Goal: Find specific page/section: Find specific page/section

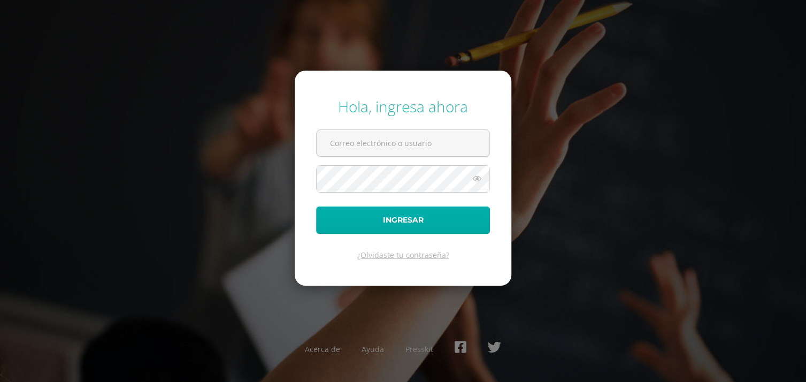
type input "[EMAIL_ADDRESS][DOMAIN_NAME]"
click at [389, 215] on button "Ingresar" at bounding box center [403, 219] width 174 height 27
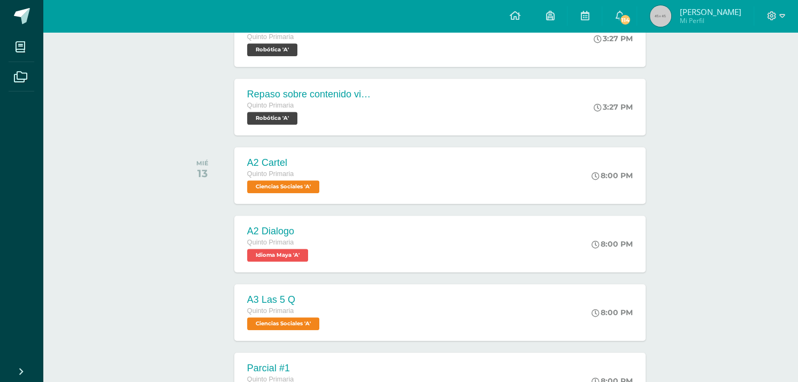
scroll to position [695, 0]
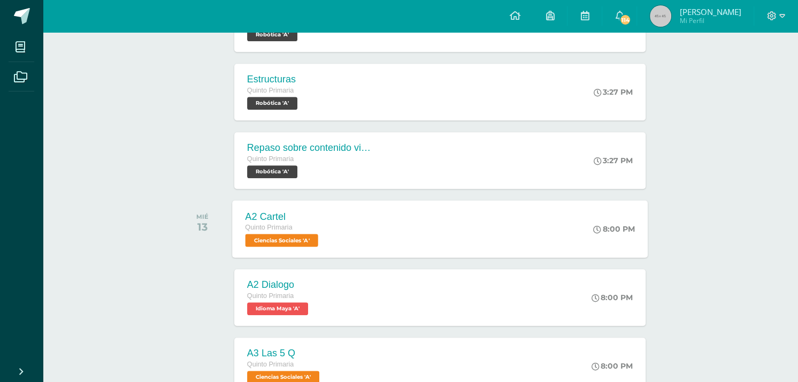
click at [318, 234] on span "Ciencias Sociales 'A'" at bounding box center [281, 240] width 73 height 13
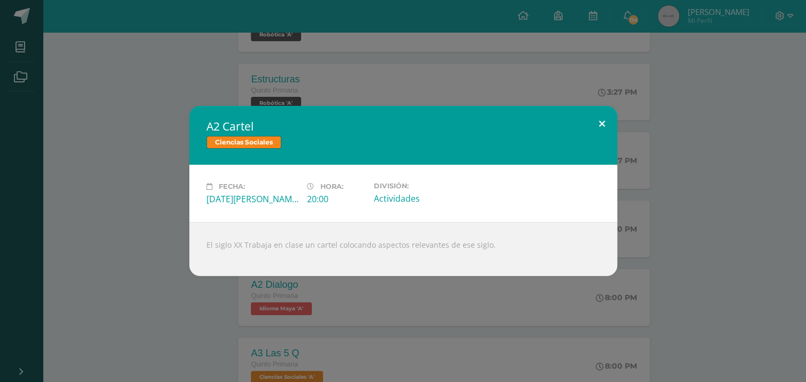
click at [595, 118] on button at bounding box center [602, 124] width 30 height 36
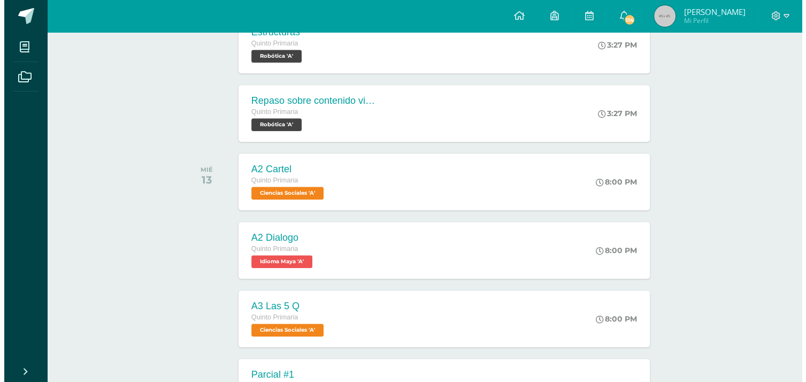
scroll to position [802, 0]
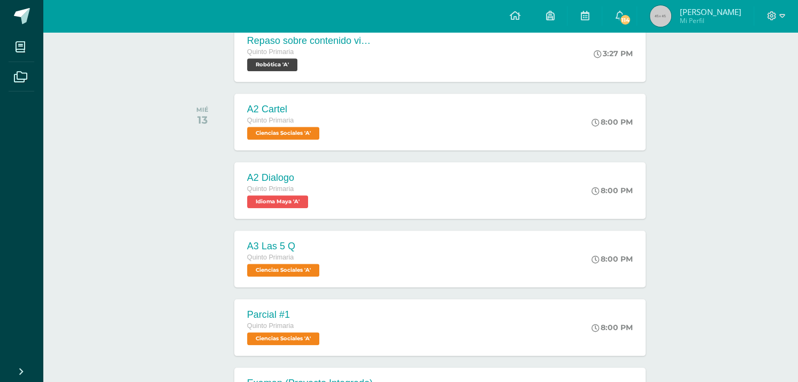
click at [319, 185] on div "A2 Dialogo Quinto Primaria Idioma Maya 'A'" at bounding box center [278, 190] width 89 height 57
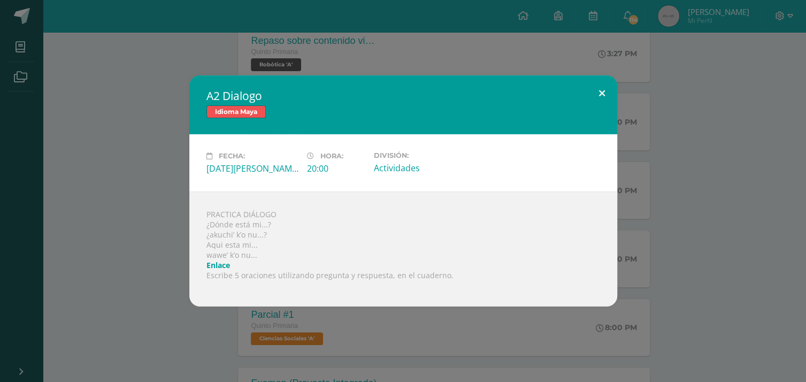
click at [603, 91] on button at bounding box center [602, 93] width 30 height 36
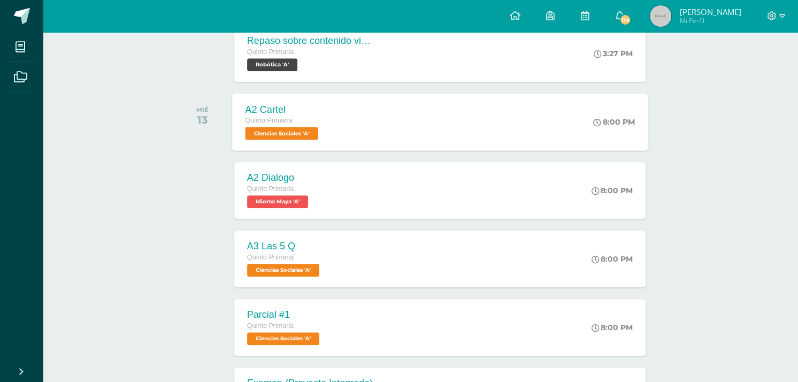
click at [333, 125] on div "A2 Cartel Quinto Primaria Ciencias Sociales 'A'" at bounding box center [283, 121] width 102 height 57
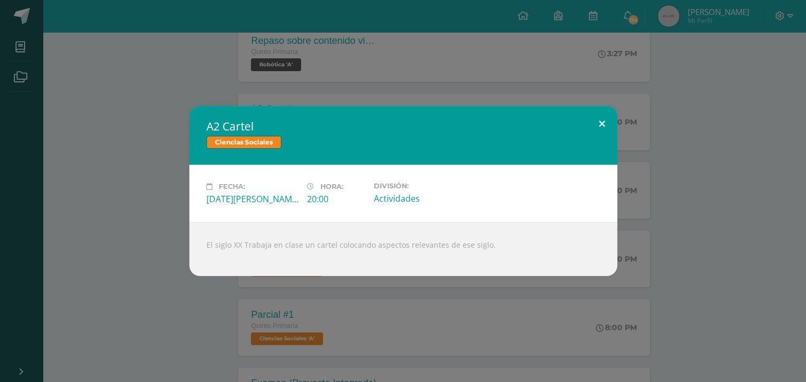
drag, startPoint x: 595, startPoint y: 120, endPoint x: 593, endPoint y: 128, distance: 8.0
click at [595, 124] on button at bounding box center [602, 124] width 30 height 36
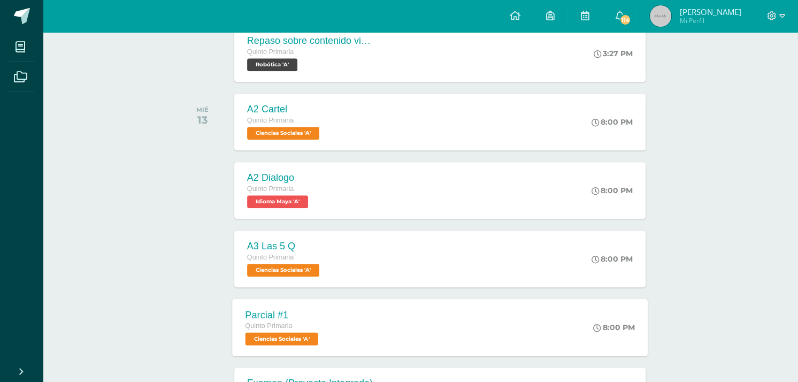
click at [290, 325] on span "Quinto Primaria" at bounding box center [268, 325] width 47 height 7
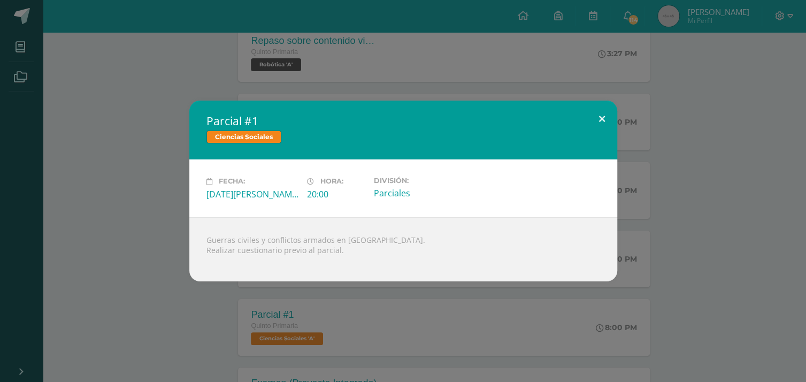
click at [596, 120] on button at bounding box center [602, 119] width 30 height 36
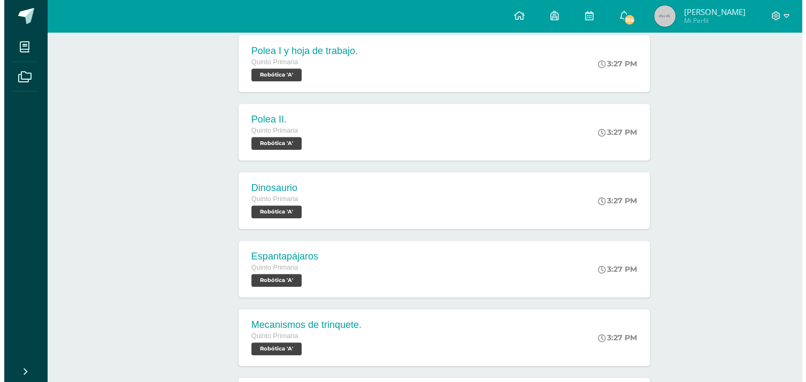
scroll to position [267, 0]
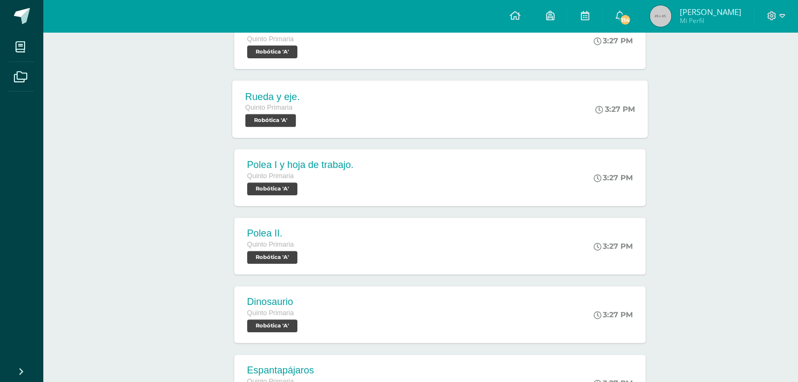
drag, startPoint x: 335, startPoint y: 87, endPoint x: 335, endPoint y: 93, distance: 5.9
click at [335, 93] on div "Rueda y eje. Quinto Primaria Robótica 'A' 3:27 PM Rueda y eje. Robótica Cargand…" at bounding box center [440, 108] width 416 height 57
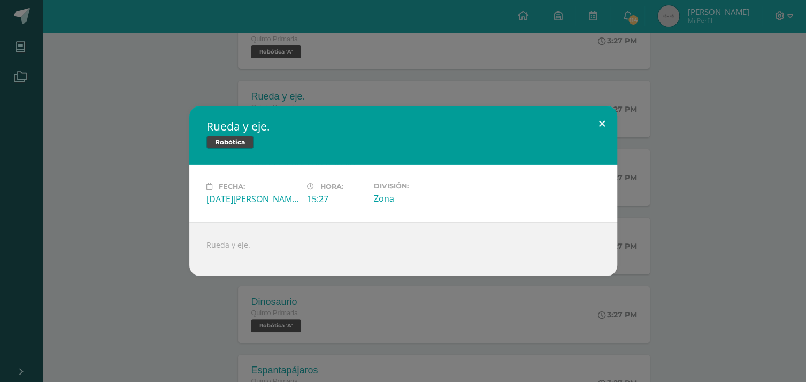
click at [600, 123] on button at bounding box center [602, 124] width 30 height 36
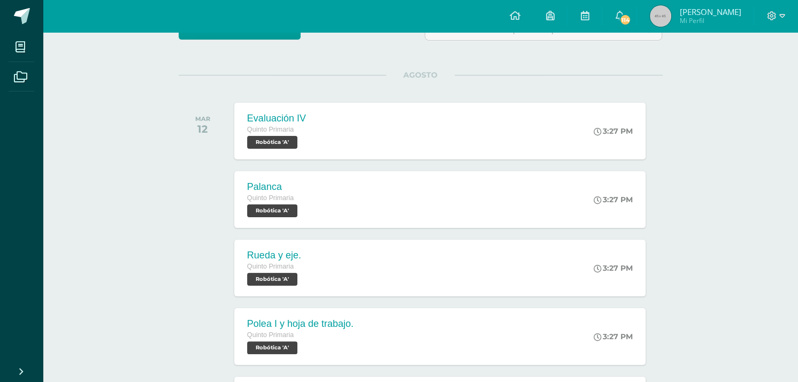
scroll to position [107, 0]
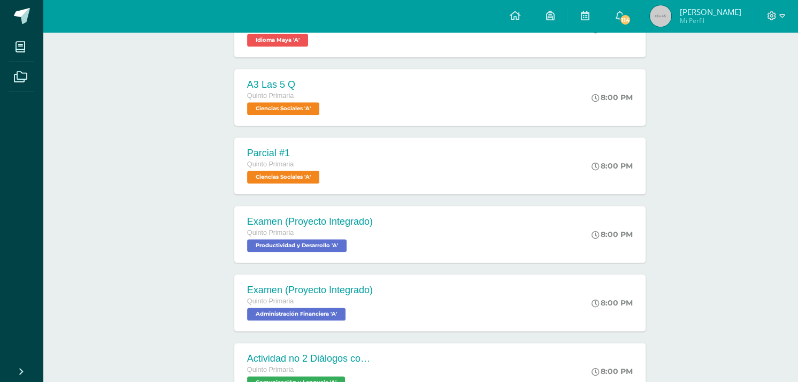
scroll to position [963, 0]
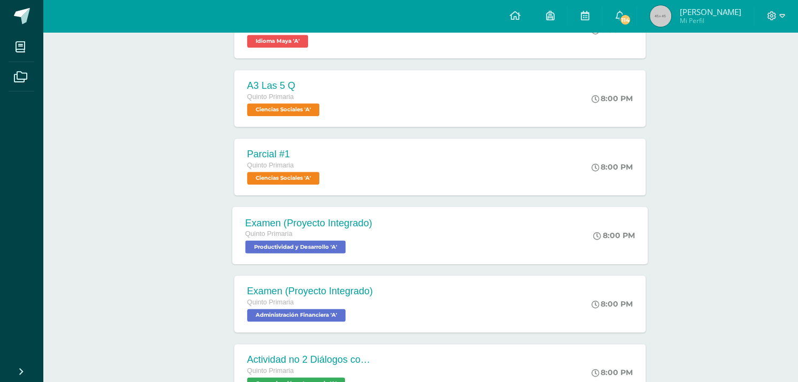
drag, startPoint x: 316, startPoint y: 244, endPoint x: 336, endPoint y: 252, distance: 21.9
click at [316, 244] on span "Productividad y Desarrollo 'A'" at bounding box center [295, 246] width 101 height 13
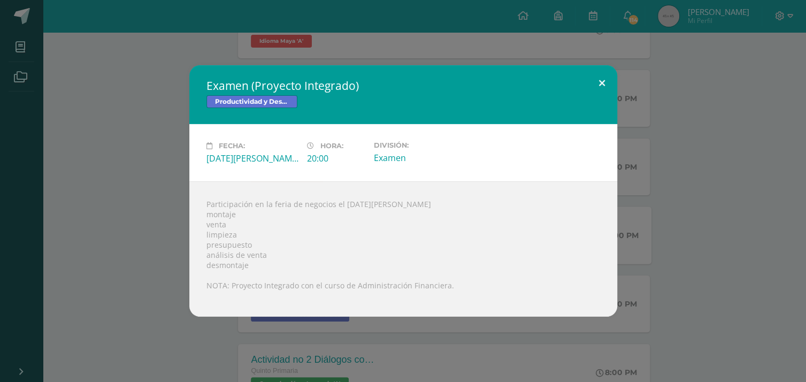
click at [598, 87] on button at bounding box center [602, 83] width 30 height 36
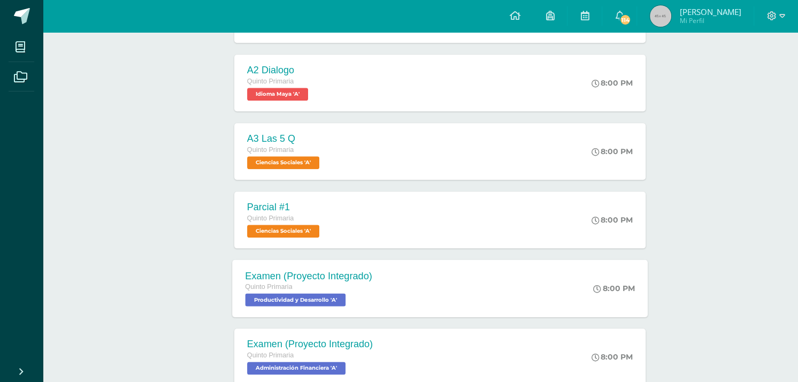
scroll to position [909, 0]
click at [282, 231] on span "Ciencias Sociales 'A'" at bounding box center [281, 231] width 73 height 13
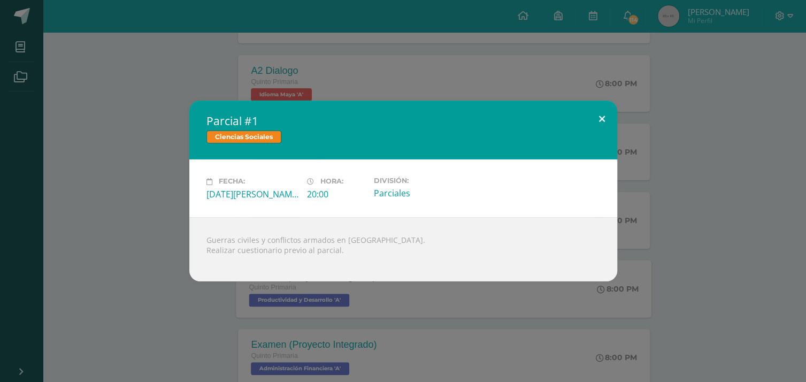
click at [606, 119] on button at bounding box center [602, 119] width 30 height 36
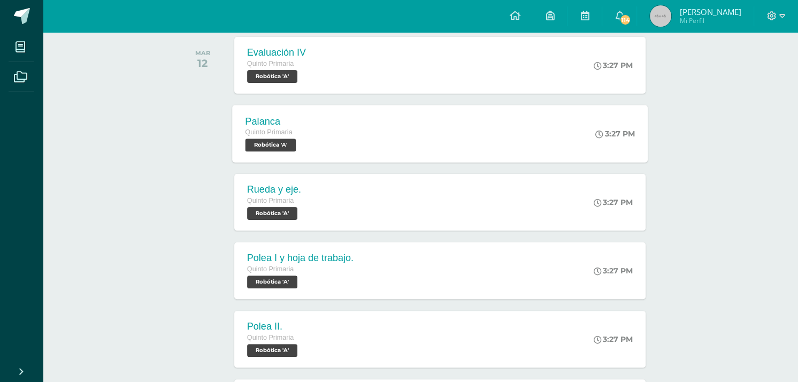
scroll to position [214, 0]
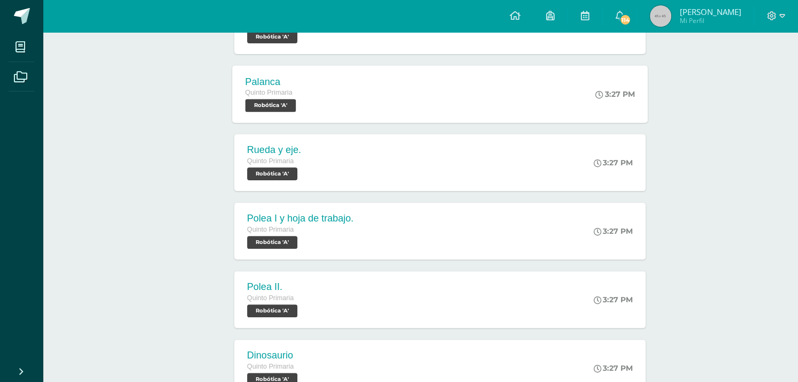
click at [268, 106] on span "Robótica 'A'" at bounding box center [270, 105] width 51 height 13
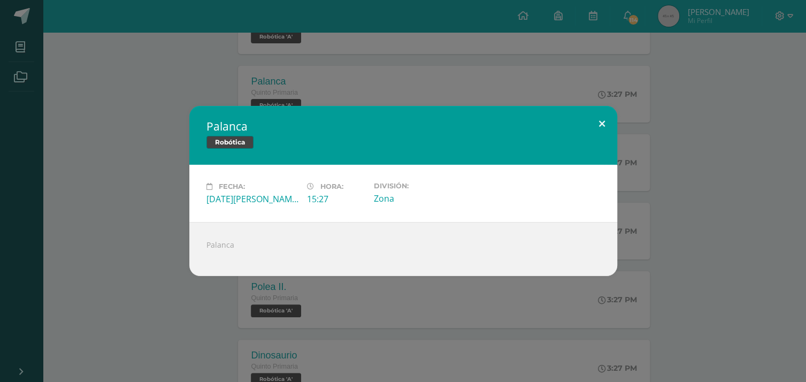
click at [601, 122] on button at bounding box center [602, 124] width 30 height 36
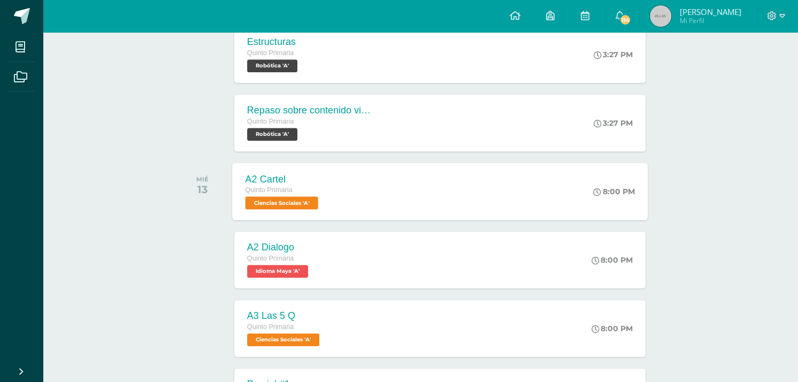
scroll to position [749, 0]
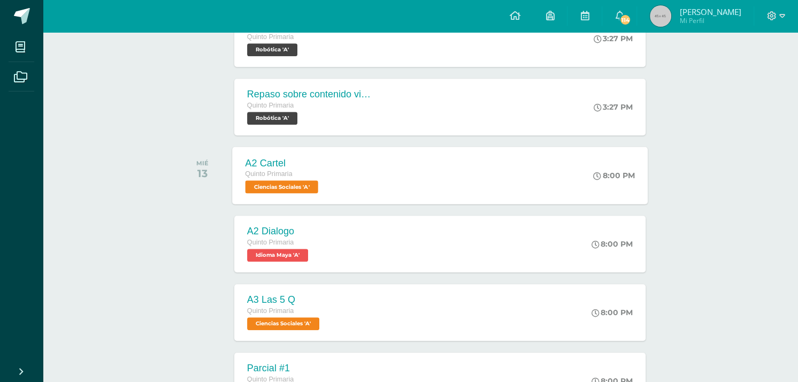
click at [285, 186] on span "Ciencias Sociales 'A'" at bounding box center [281, 186] width 73 height 13
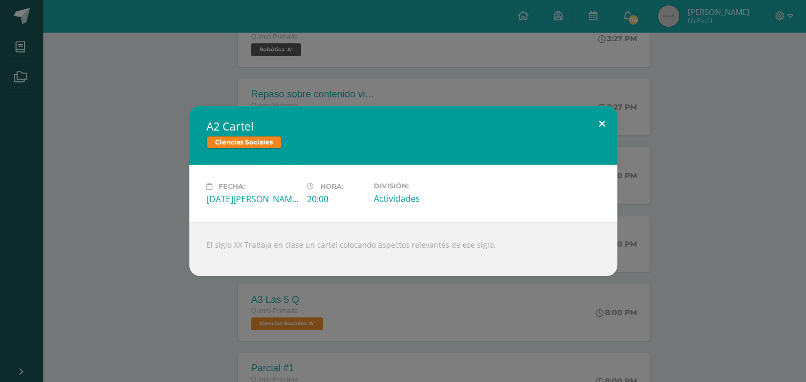
click at [604, 123] on button at bounding box center [602, 124] width 30 height 36
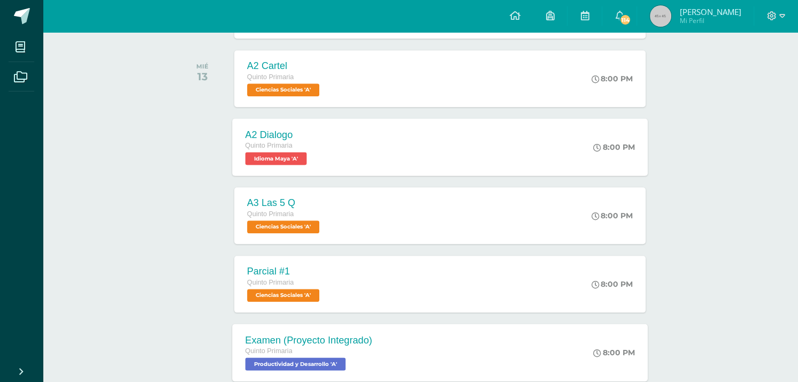
scroll to position [856, 0]
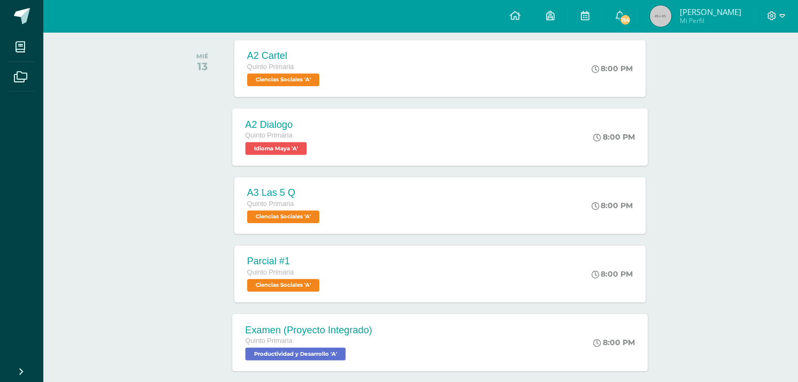
click at [281, 151] on span "Idioma Maya 'A'" at bounding box center [276, 148] width 62 height 13
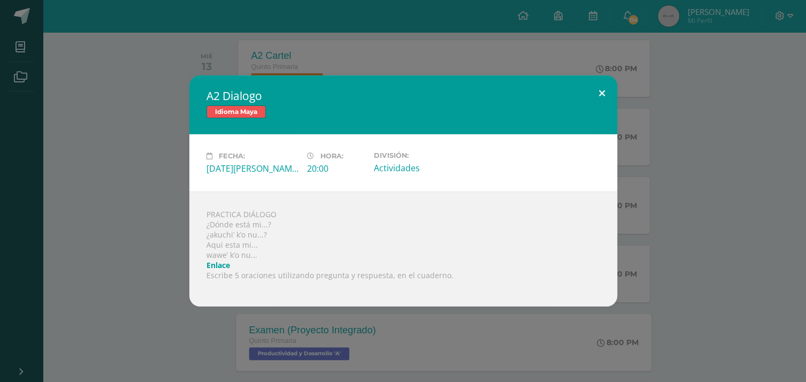
click at [607, 96] on button at bounding box center [602, 93] width 30 height 36
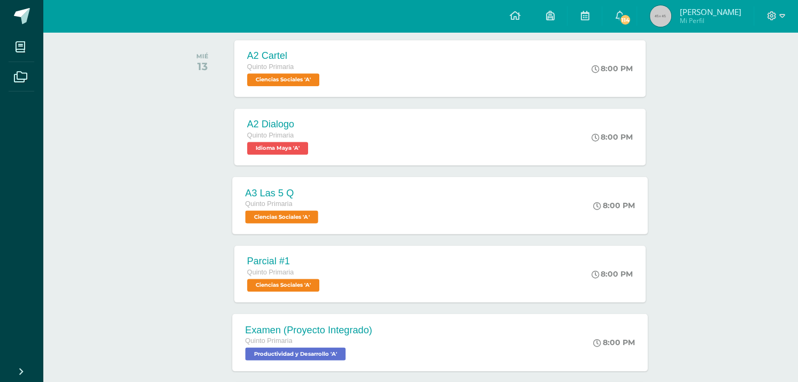
click at [288, 216] on span "Ciencias Sociales 'A'" at bounding box center [281, 216] width 73 height 13
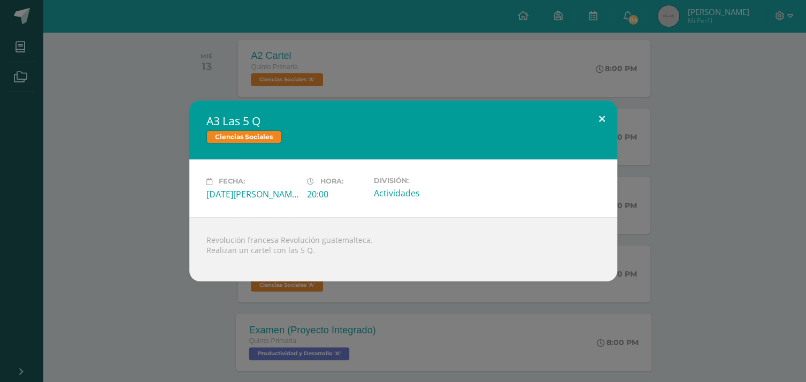
click at [602, 119] on button at bounding box center [602, 119] width 30 height 36
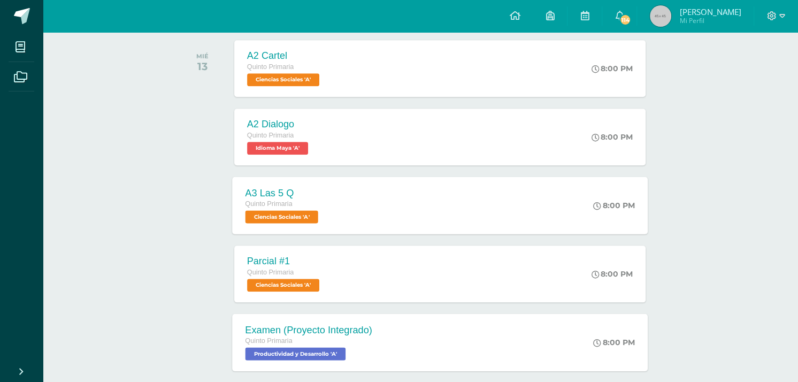
scroll to position [909, 0]
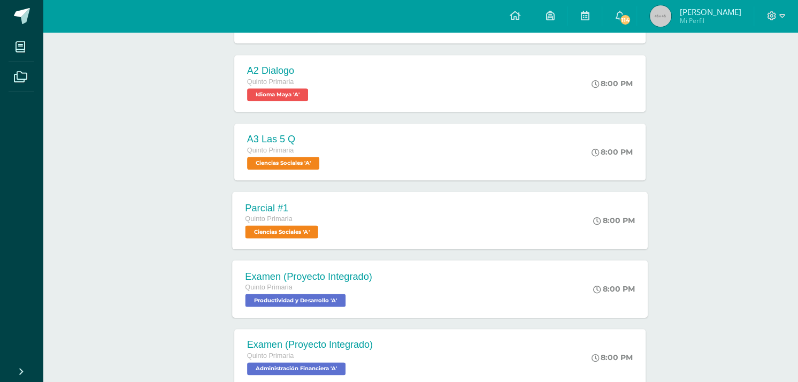
click at [278, 229] on span "Ciencias Sociales 'A'" at bounding box center [281, 231] width 73 height 13
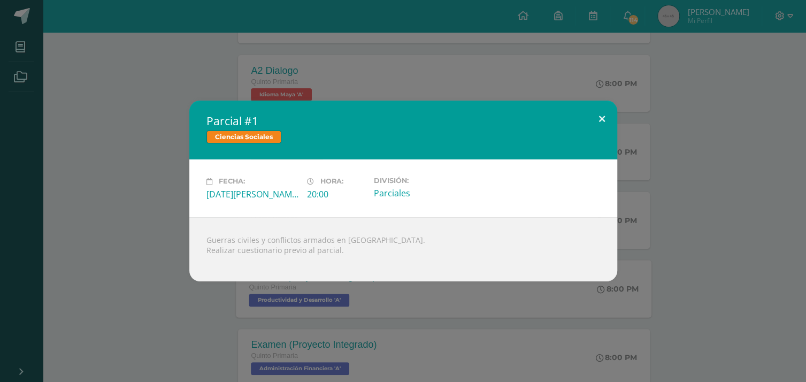
click at [599, 122] on button at bounding box center [602, 119] width 30 height 36
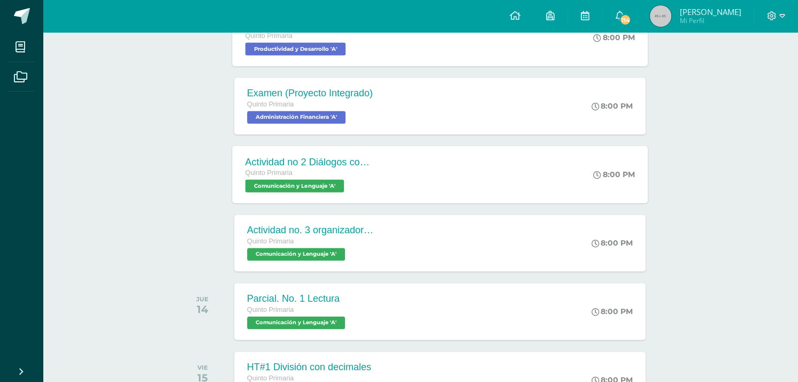
scroll to position [1177, 0]
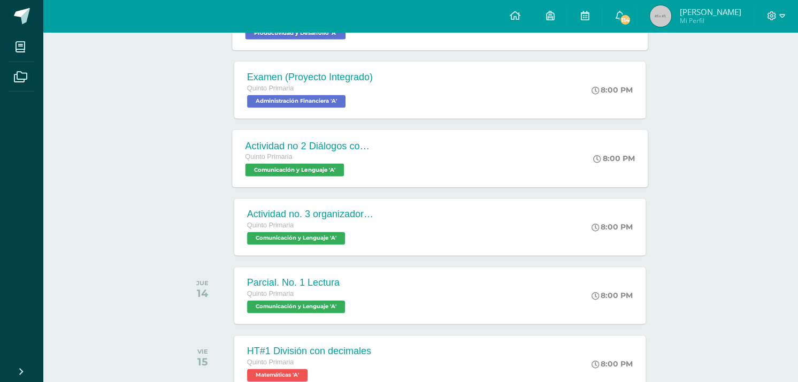
click at [305, 171] on span "Comunicación y Lenguaje 'A'" at bounding box center [294, 169] width 99 height 13
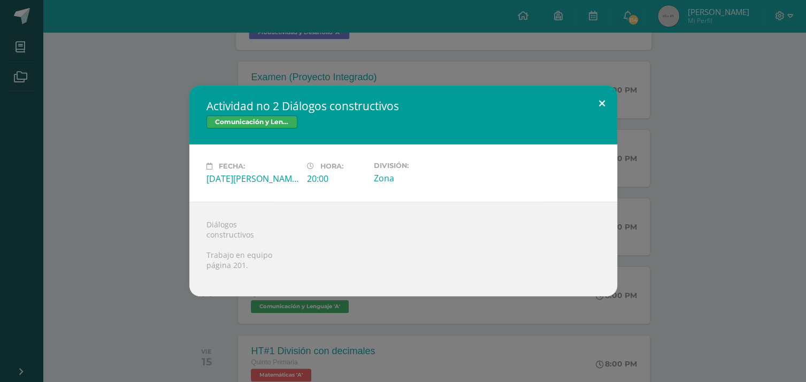
click at [602, 105] on button at bounding box center [602, 104] width 30 height 36
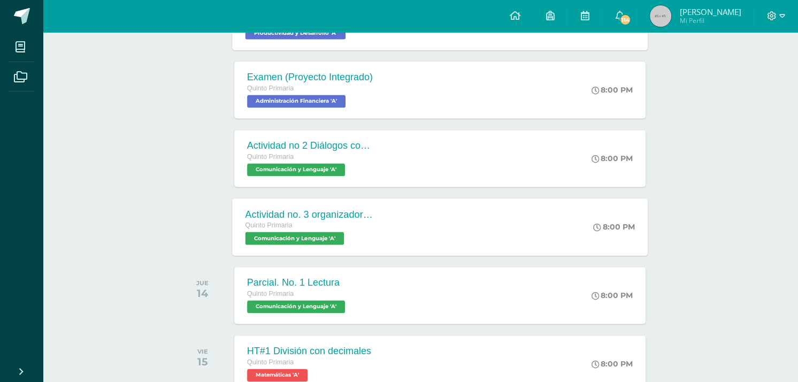
click at [315, 240] on span "Comunicación y Lenguaje 'A'" at bounding box center [294, 238] width 99 height 13
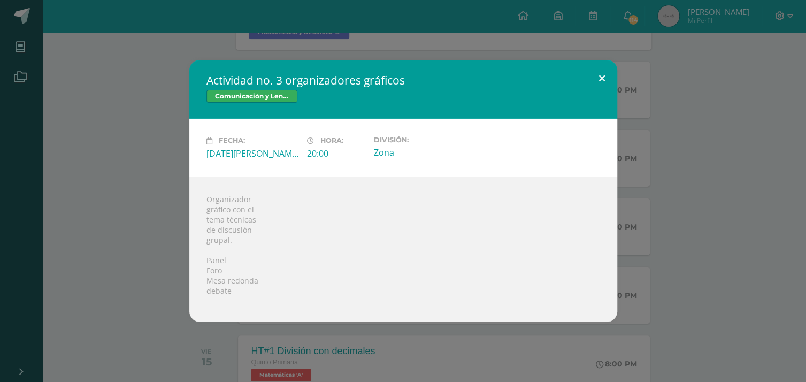
click at [599, 76] on button at bounding box center [602, 78] width 30 height 36
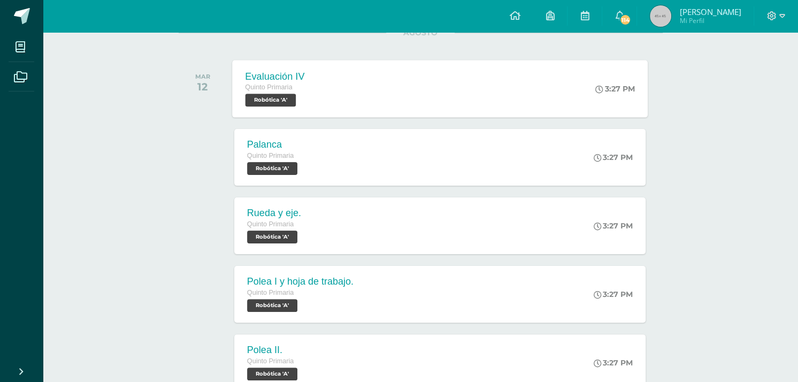
scroll to position [0, 0]
